Goal: Navigation & Orientation: Find specific page/section

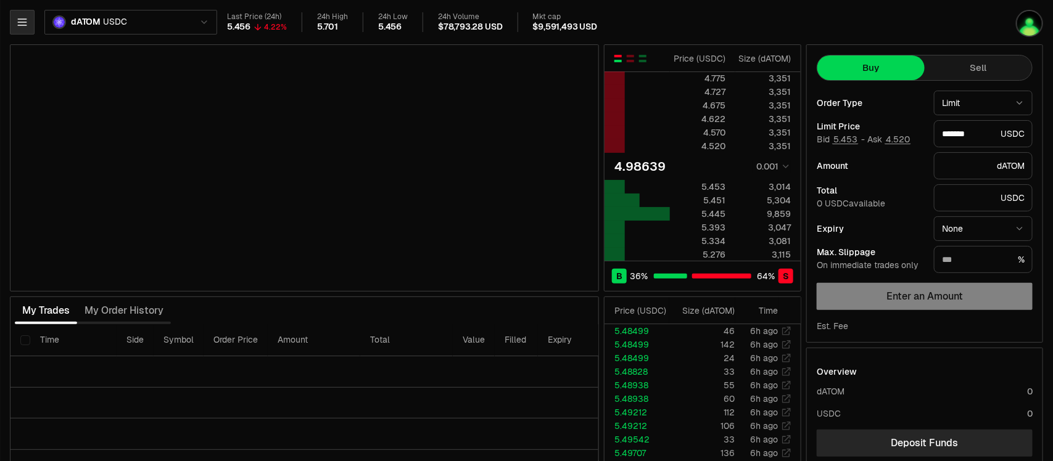
click at [17, 28] on button "button" at bounding box center [22, 22] width 25 height 25
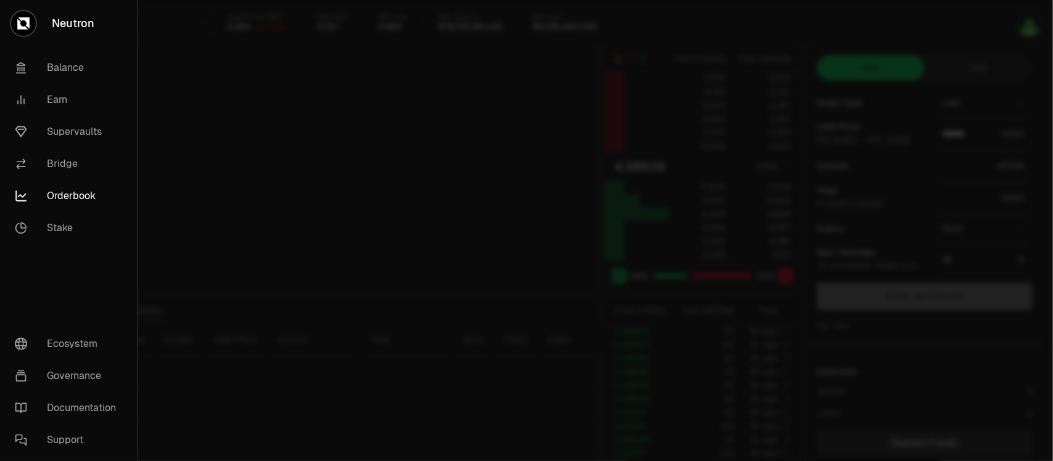
click at [65, 22] on link "Neutron" at bounding box center [69, 23] width 138 height 47
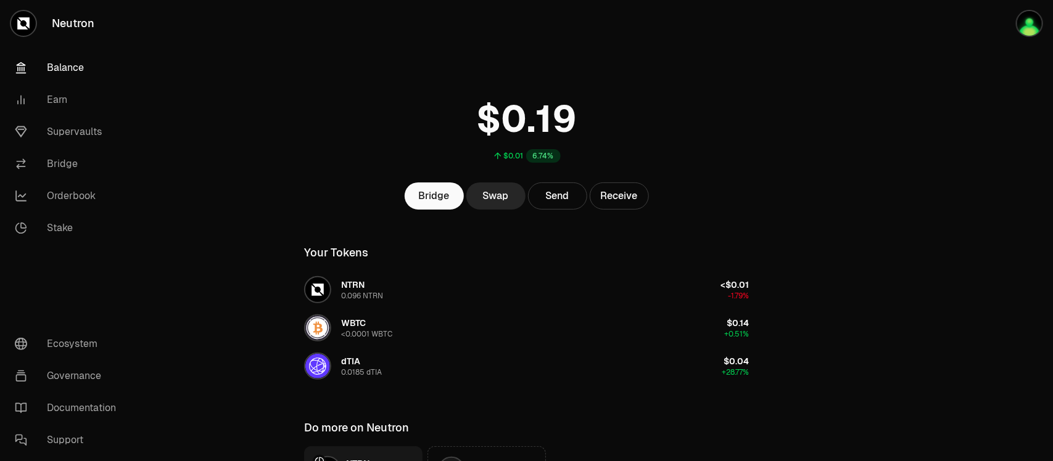
click at [324, 114] on div "$0.01 6.74%" at bounding box center [526, 127] width 474 height 96
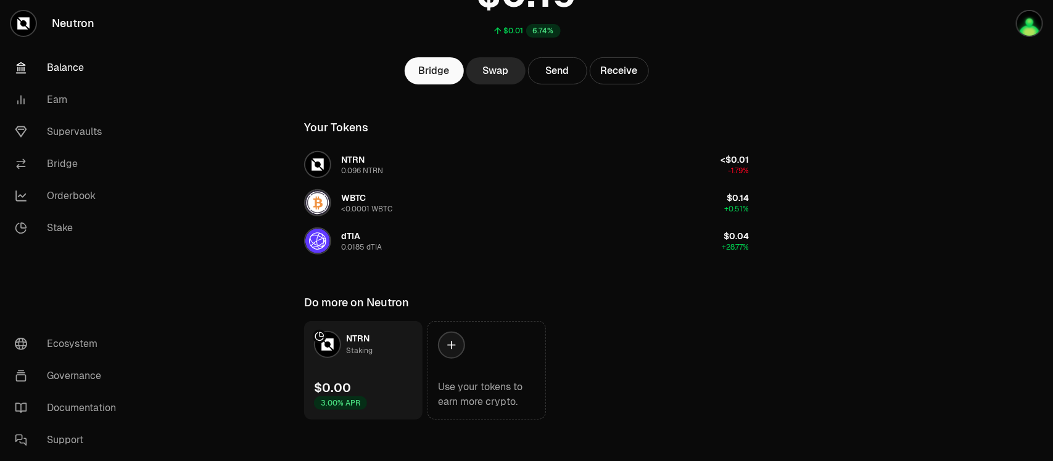
scroll to position [133, 0]
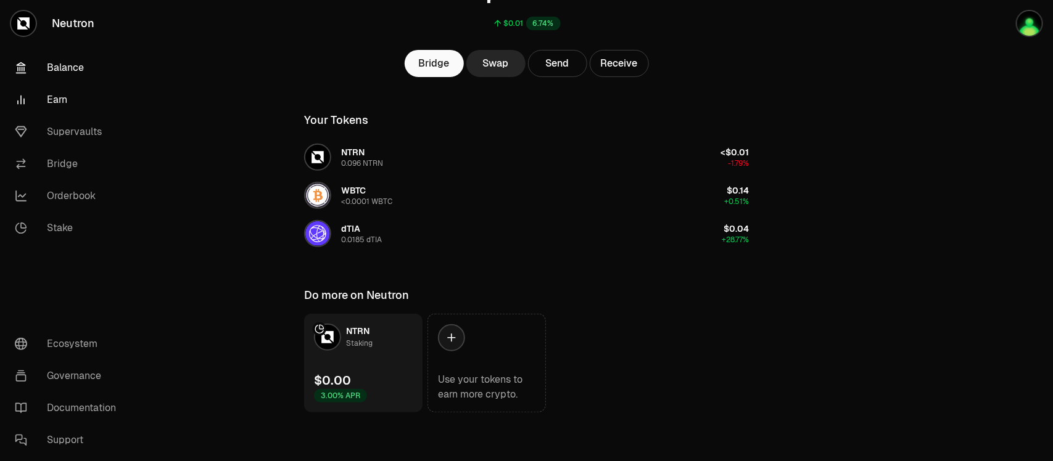
click at [54, 106] on link "Earn" at bounding box center [69, 100] width 128 height 32
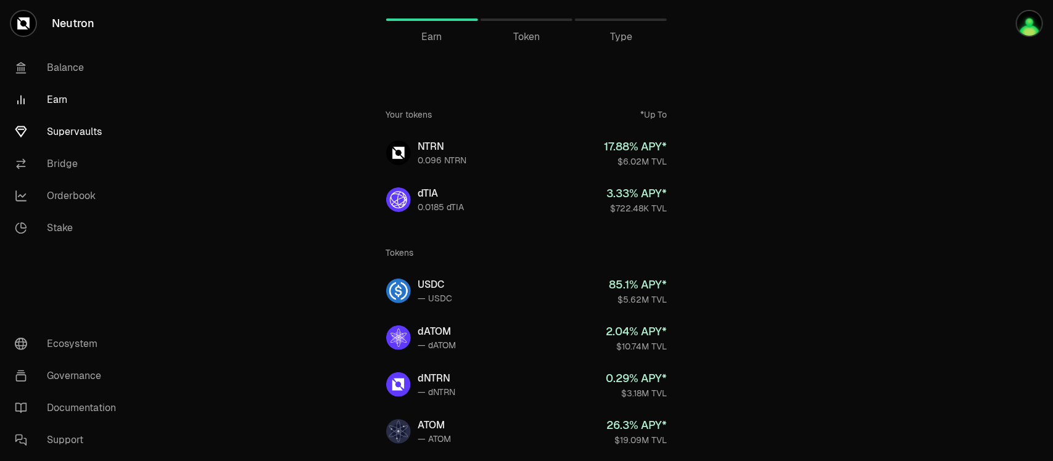
click at [67, 131] on link "Supervaults" at bounding box center [69, 132] width 128 height 32
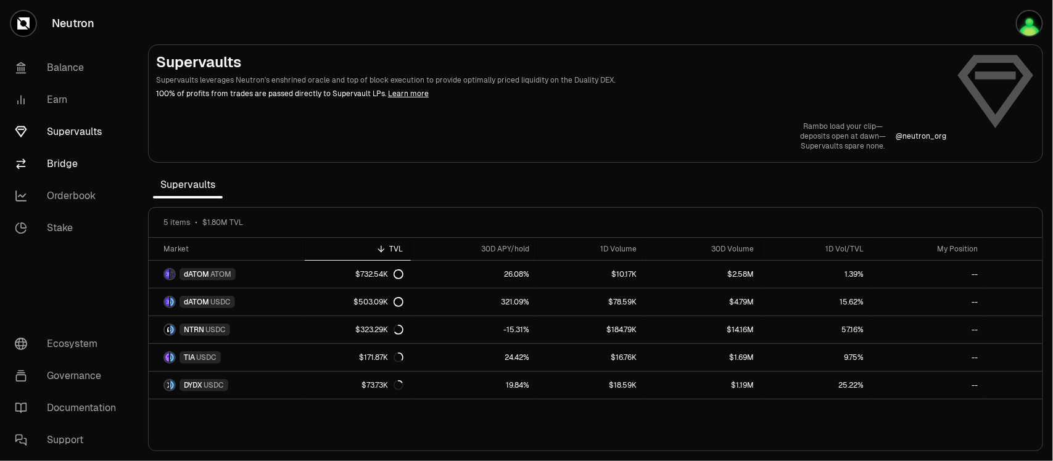
click at [54, 168] on link "Bridge" at bounding box center [69, 164] width 128 height 32
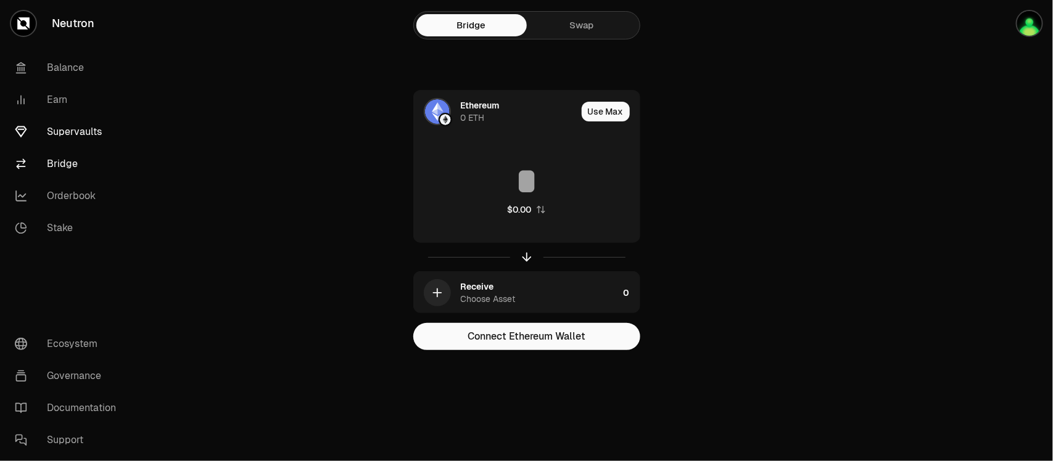
click at [63, 138] on link "Supervaults" at bounding box center [69, 132] width 128 height 32
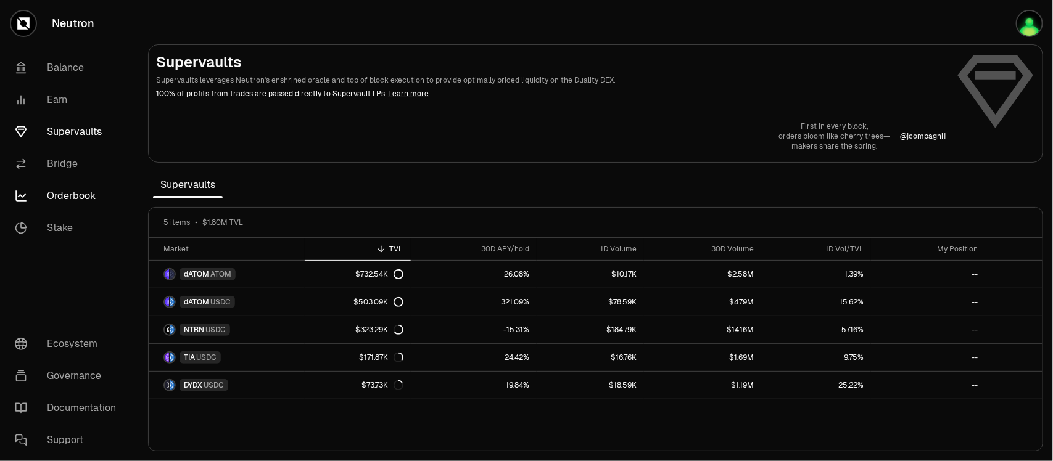
click at [80, 192] on link "Orderbook" at bounding box center [69, 196] width 128 height 32
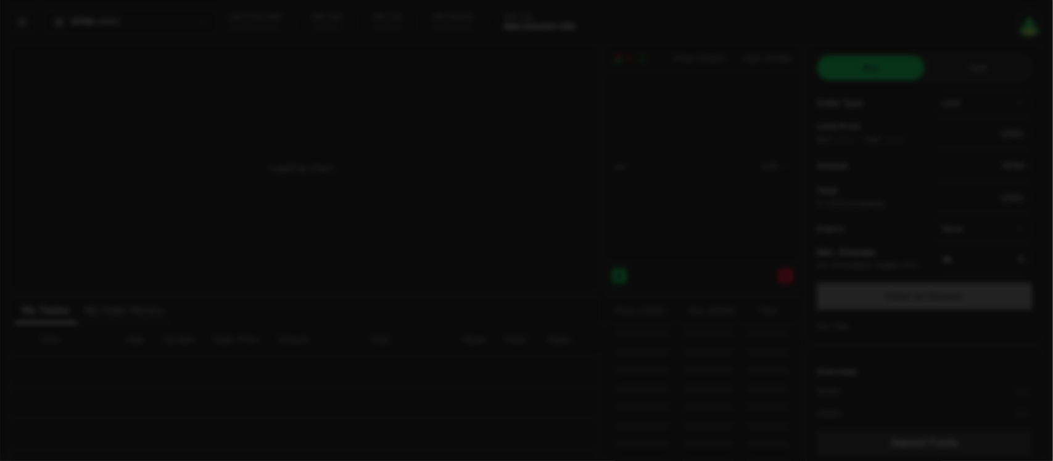
type input "********"
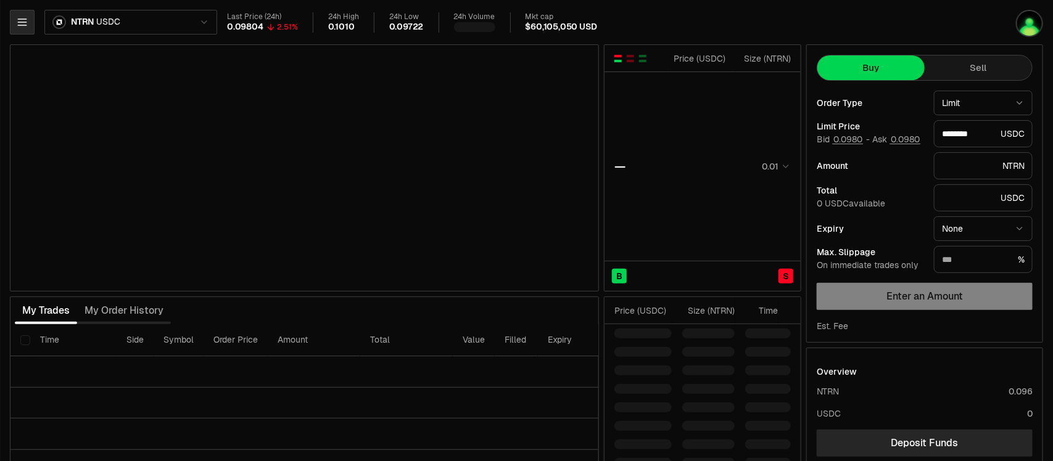
drag, startPoint x: 23, startPoint y: 8, endPoint x: 34, endPoint y: 25, distance: 20.5
click at [22, 8] on div "NTRN USDC Last Price (24h) 0.09804 2.51% 24h High 0.1010 24h Low 0.09722 24h Vo…" at bounding box center [526, 268] width 1053 height 537
click at [25, 25] on button "button" at bounding box center [22, 22] width 25 height 25
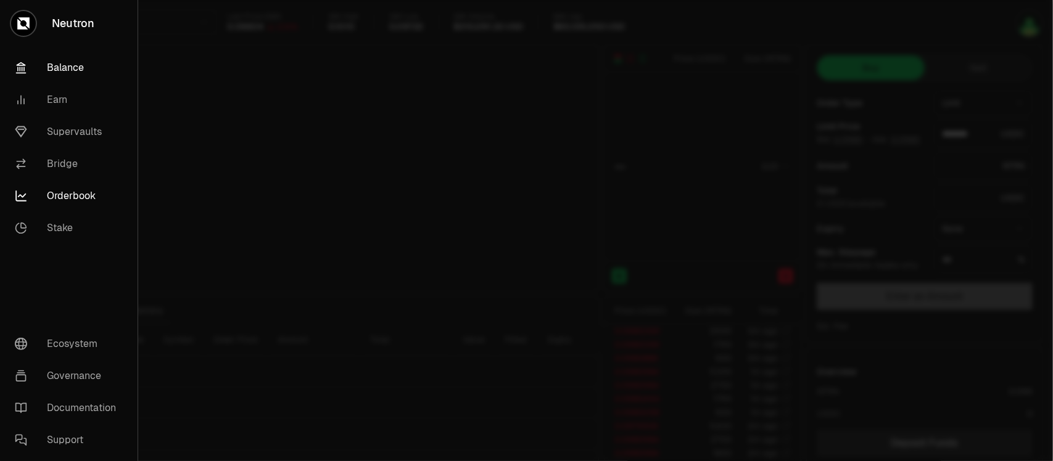
click at [59, 63] on link "Balance" at bounding box center [69, 68] width 128 height 32
